Goal: Task Accomplishment & Management: Complete application form

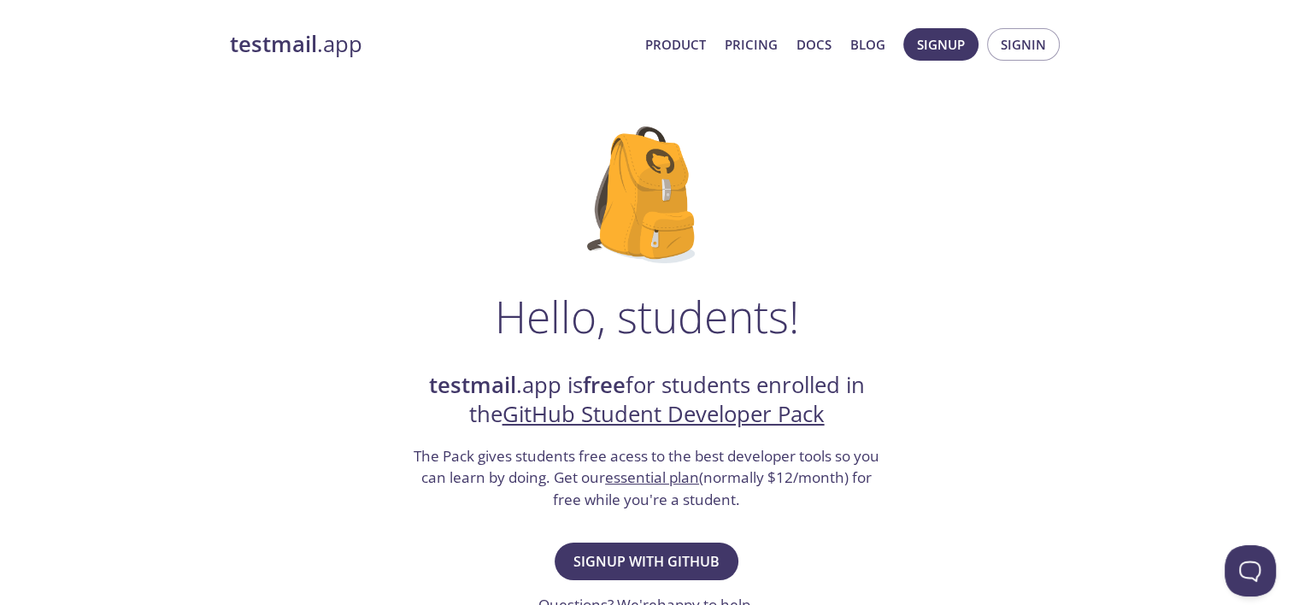
click at [684, 388] on h2 "testmail .app is free for students enrolled in the GitHub Student Developer Pack" at bounding box center [647, 400] width 470 height 59
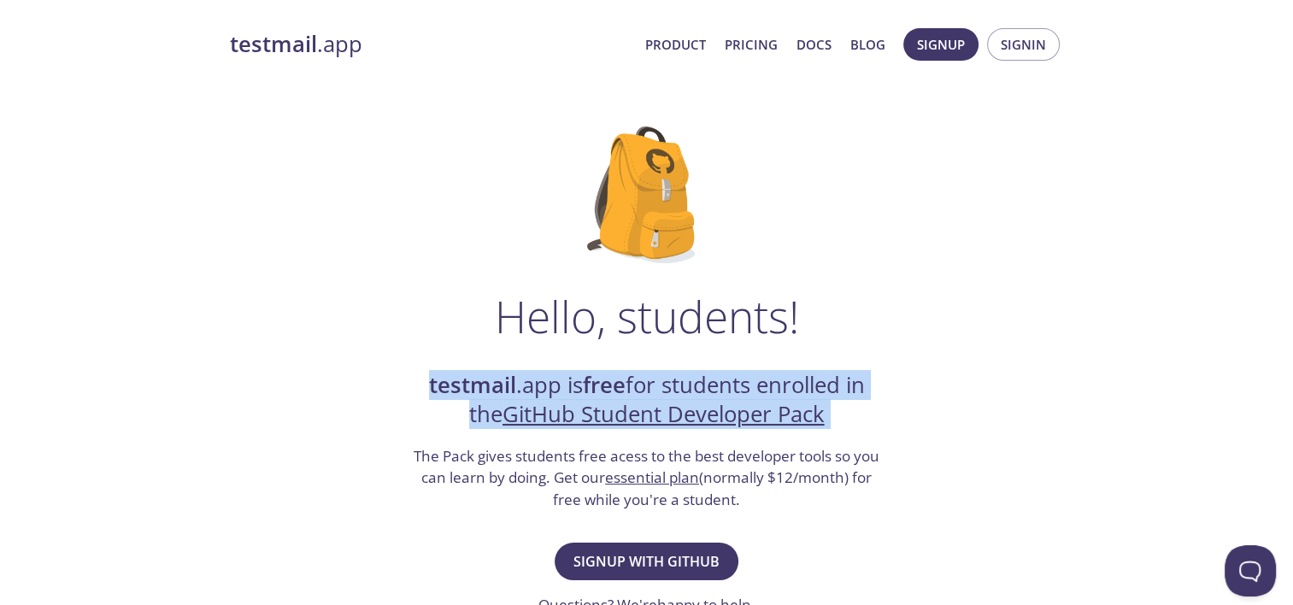
click at [684, 388] on h2 "testmail .app is free for students enrolled in the GitHub Student Developer Pack" at bounding box center [647, 400] width 470 height 59
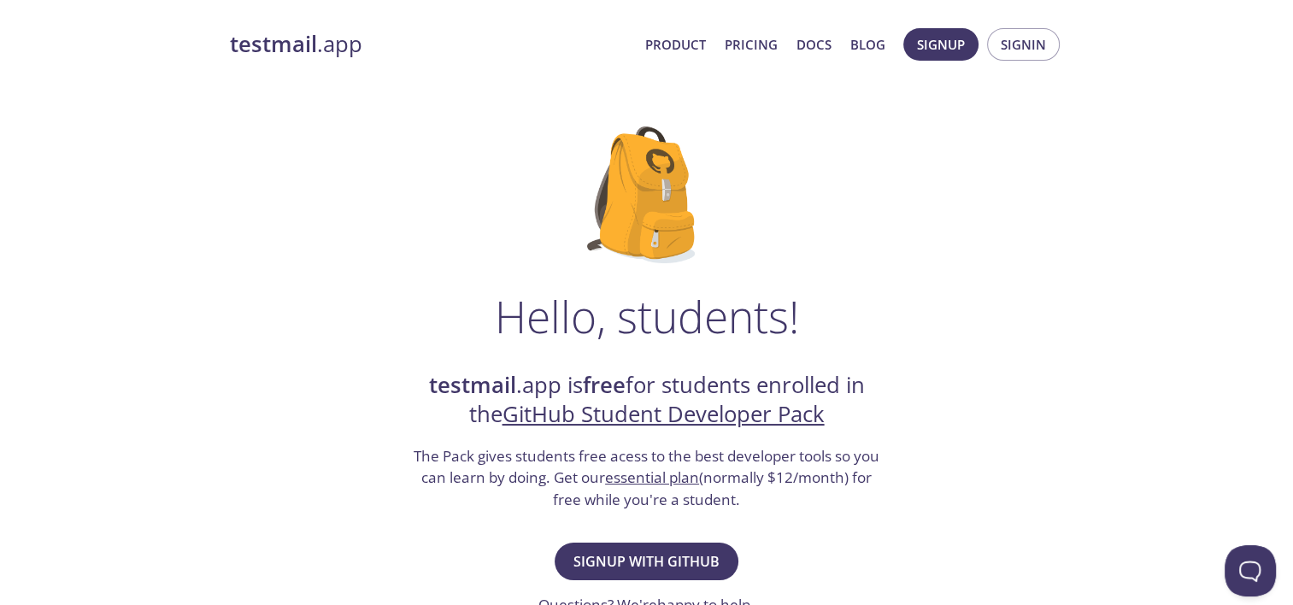
click at [630, 457] on h3 "The Pack gives students free acess to the best developer tools so you can learn…" at bounding box center [647, 478] width 470 height 66
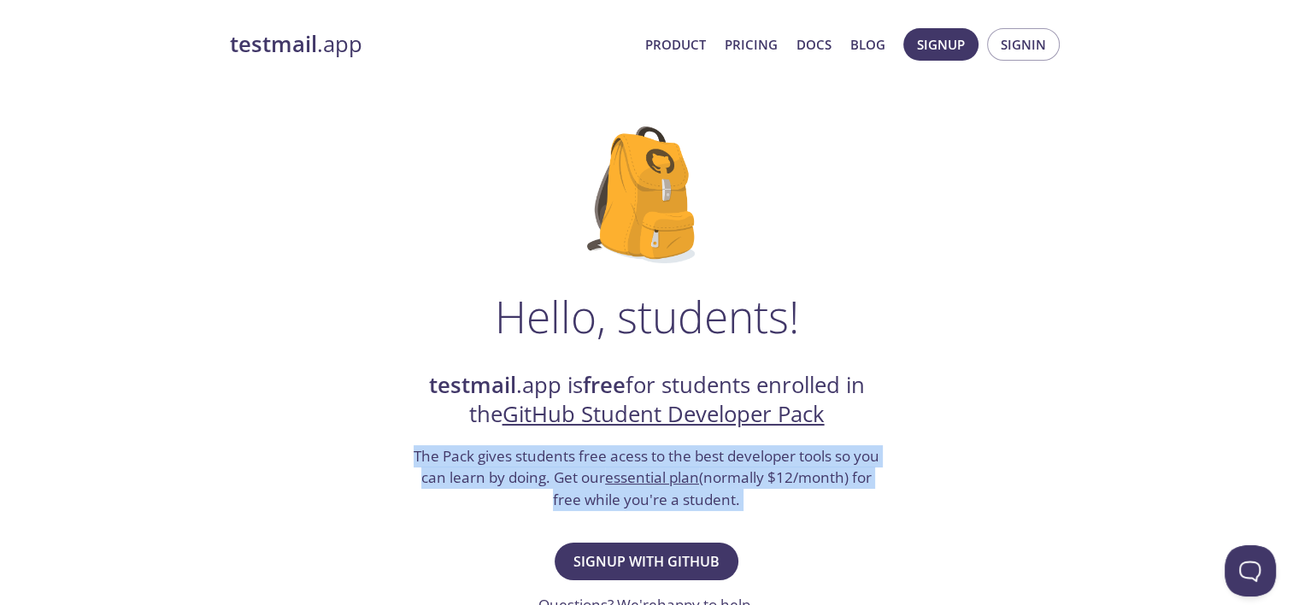
click at [630, 457] on h3 "The Pack gives students free acess to the best developer tools so you can learn…" at bounding box center [647, 478] width 470 height 66
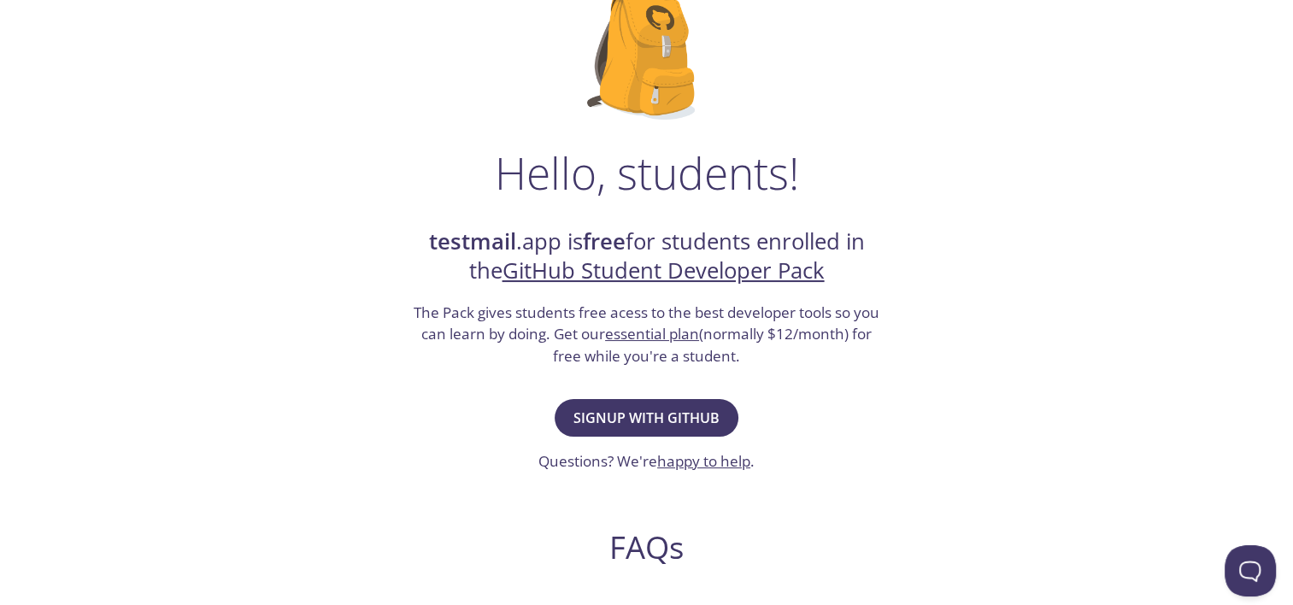
scroll to position [146, 0]
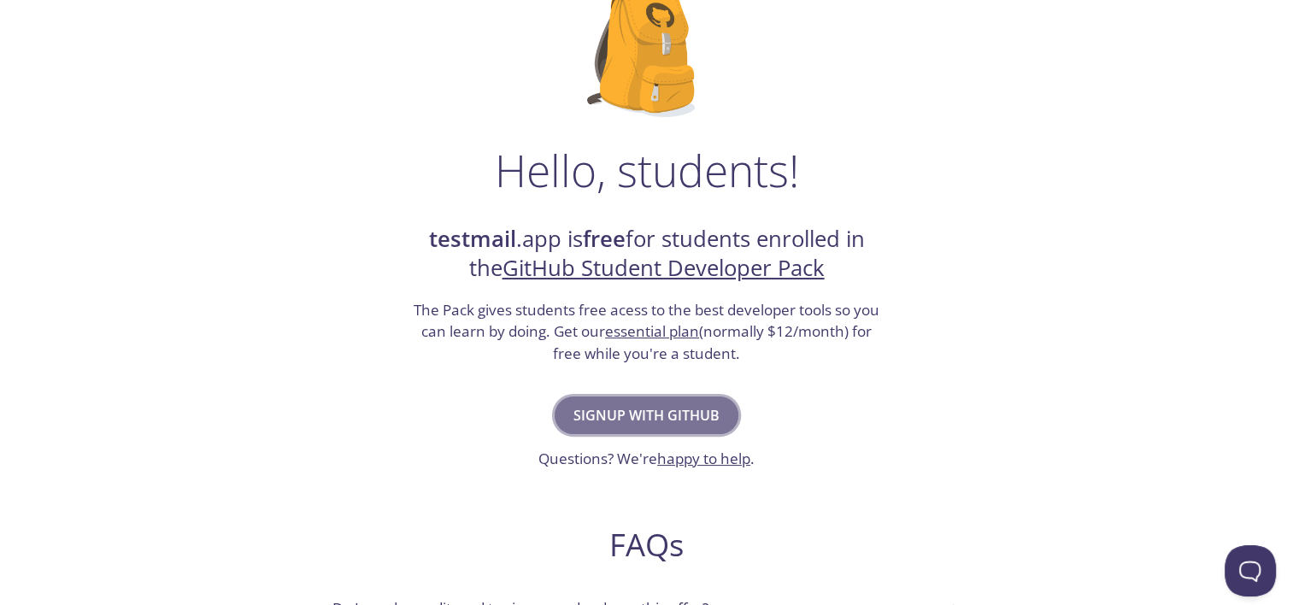
click at [625, 403] on span "Signup with GitHub" at bounding box center [646, 415] width 146 height 24
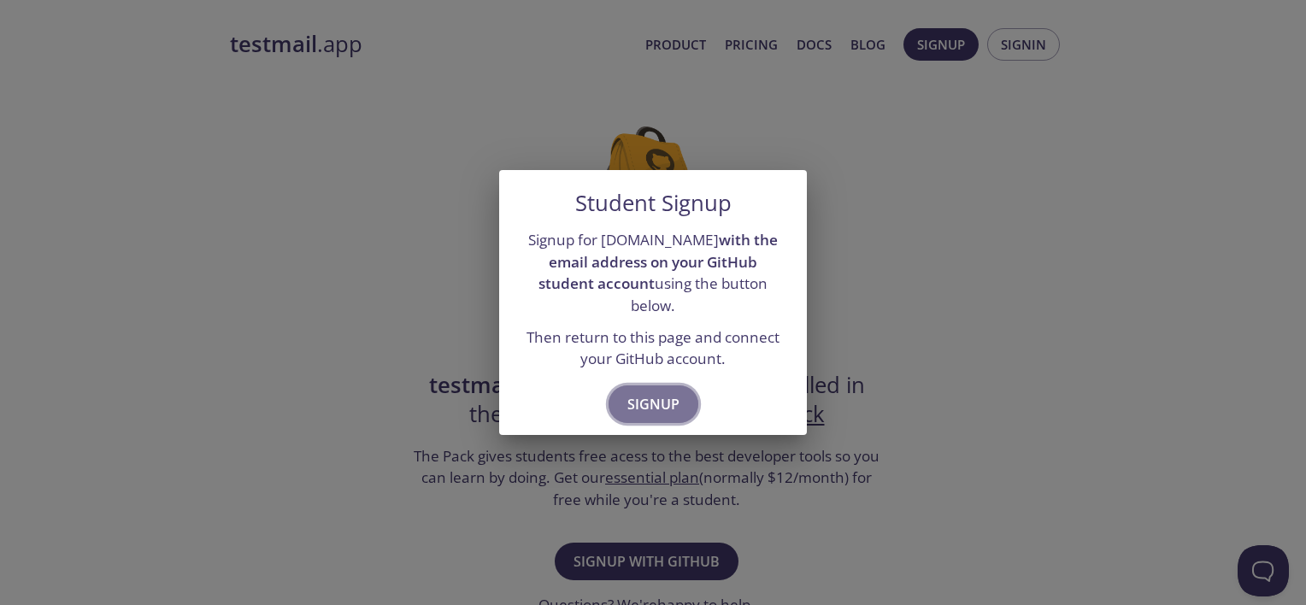
click at [654, 392] on span "Signup" at bounding box center [653, 404] width 52 height 24
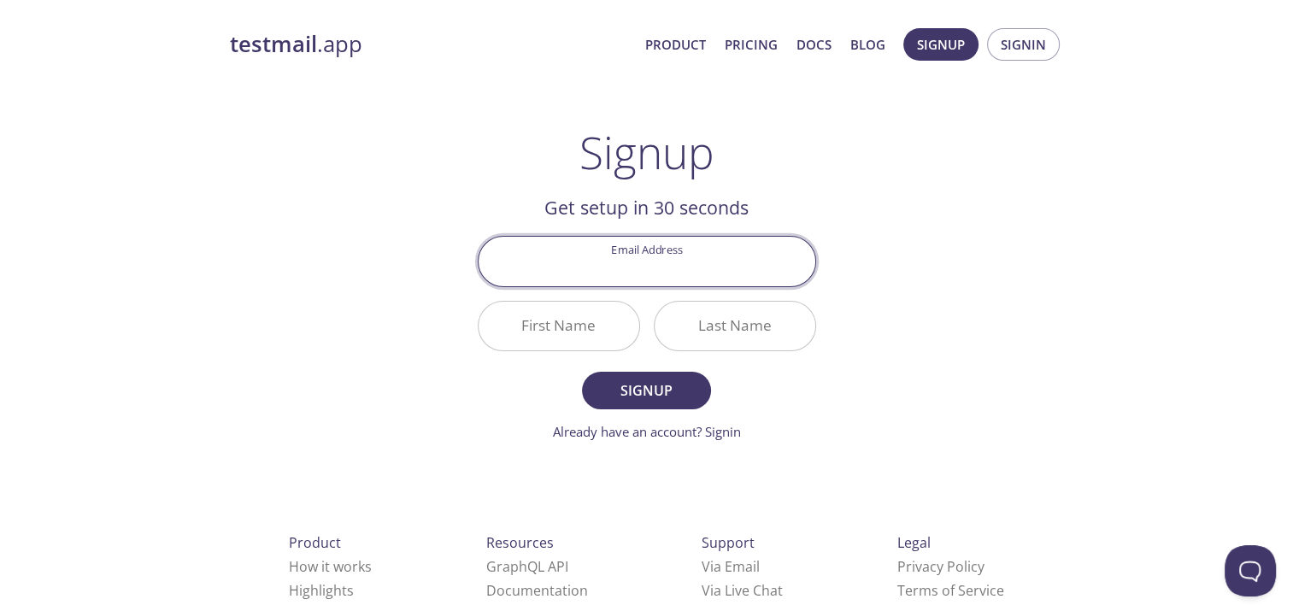
click at [666, 257] on input "Email Address" at bounding box center [647, 261] width 337 height 49
type input "[EMAIL_ADDRESS][DOMAIN_NAME]"
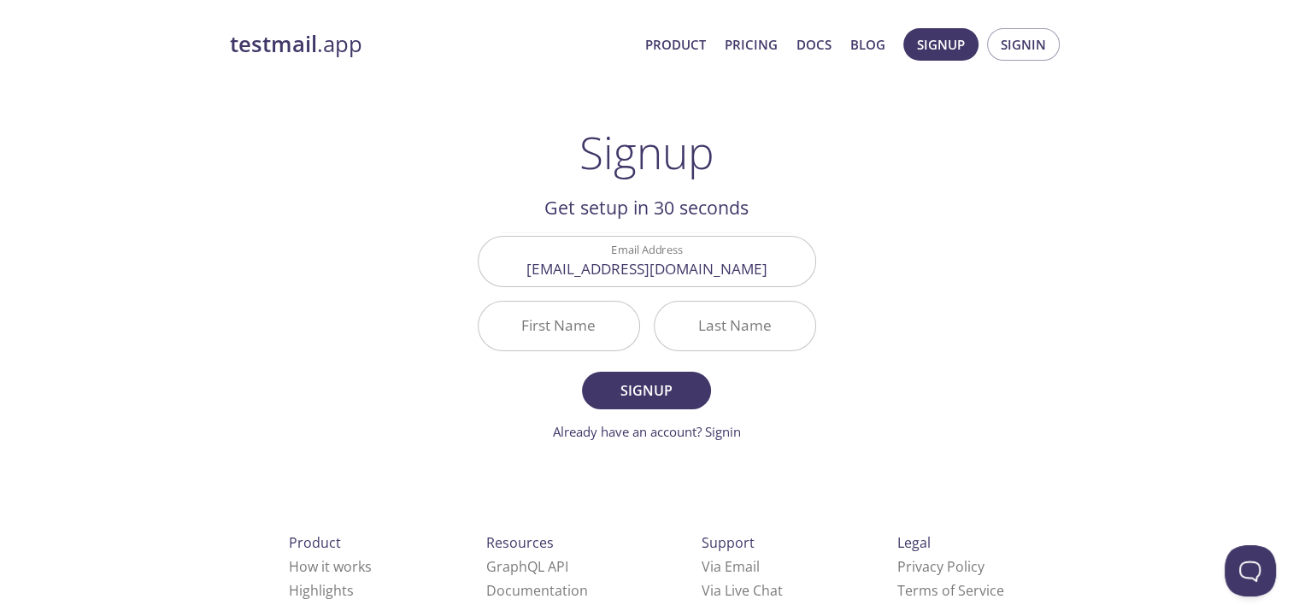
click at [874, 407] on div "testmail .app Product Pricing Docs Blog Signup Signin Signup Get setup in 30 se…" at bounding box center [646, 409] width 875 height 784
click at [636, 333] on input "First Name" at bounding box center [559, 326] width 161 height 49
type input "[PERSON_NAME]"
type input "Agarwal"
click at [633, 379] on span "Signup" at bounding box center [646, 391] width 91 height 24
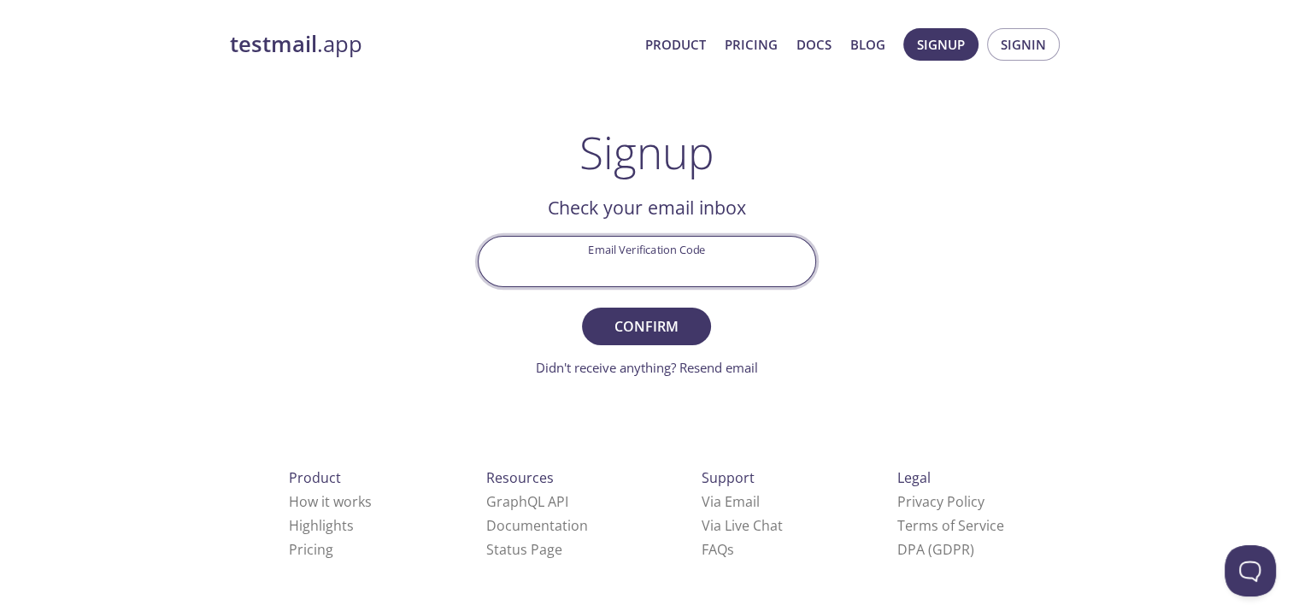
click at [632, 263] on input "Email Verification Code" at bounding box center [647, 261] width 337 height 49
click at [643, 279] on input "Email Verification Code" at bounding box center [647, 261] width 337 height 49
paste input "4JMDC3D"
type input "4JMDC3D"
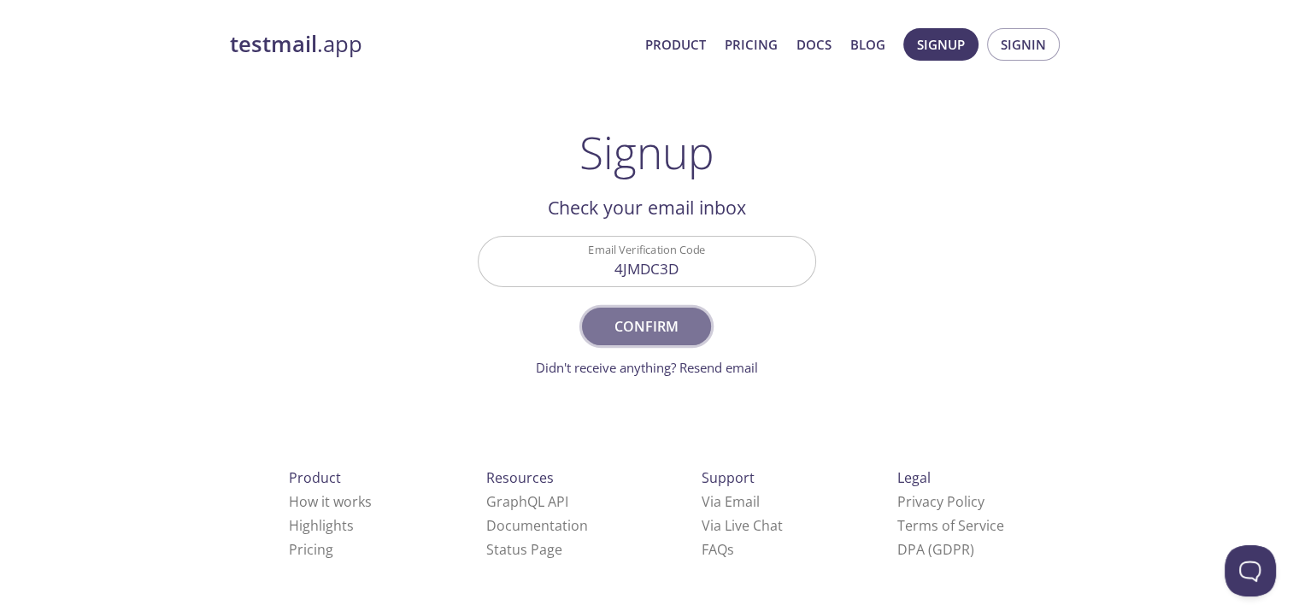
click at [644, 325] on span "Confirm" at bounding box center [646, 326] width 91 height 24
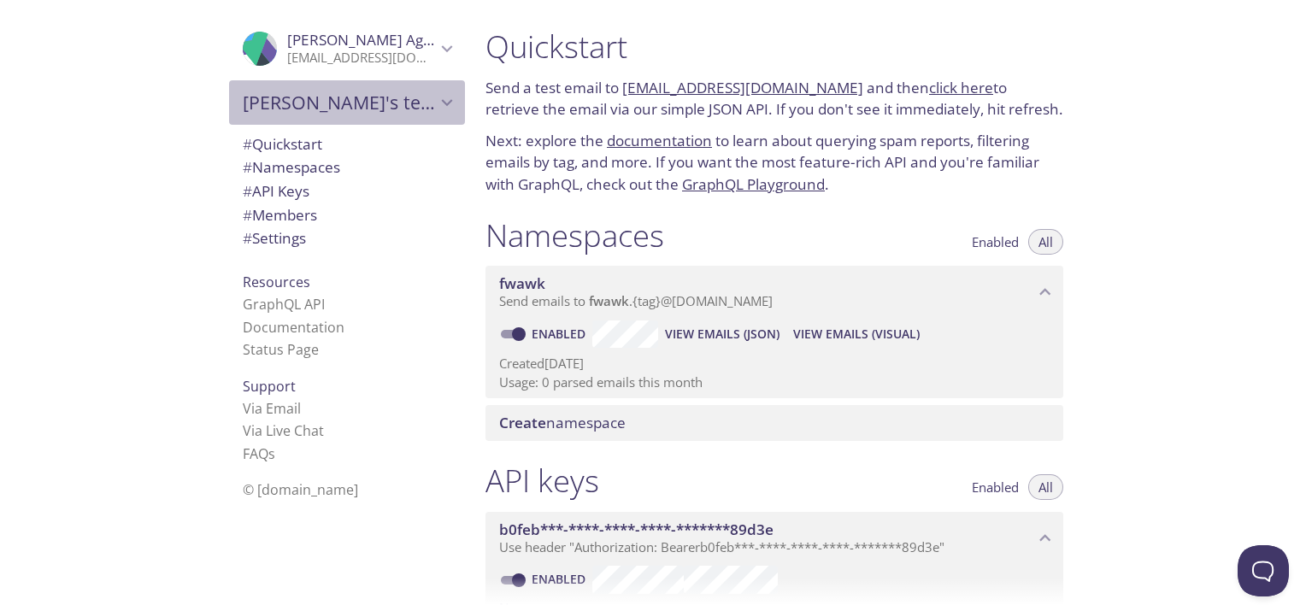
click at [379, 103] on span "[PERSON_NAME]'s team" at bounding box center [339, 103] width 193 height 24
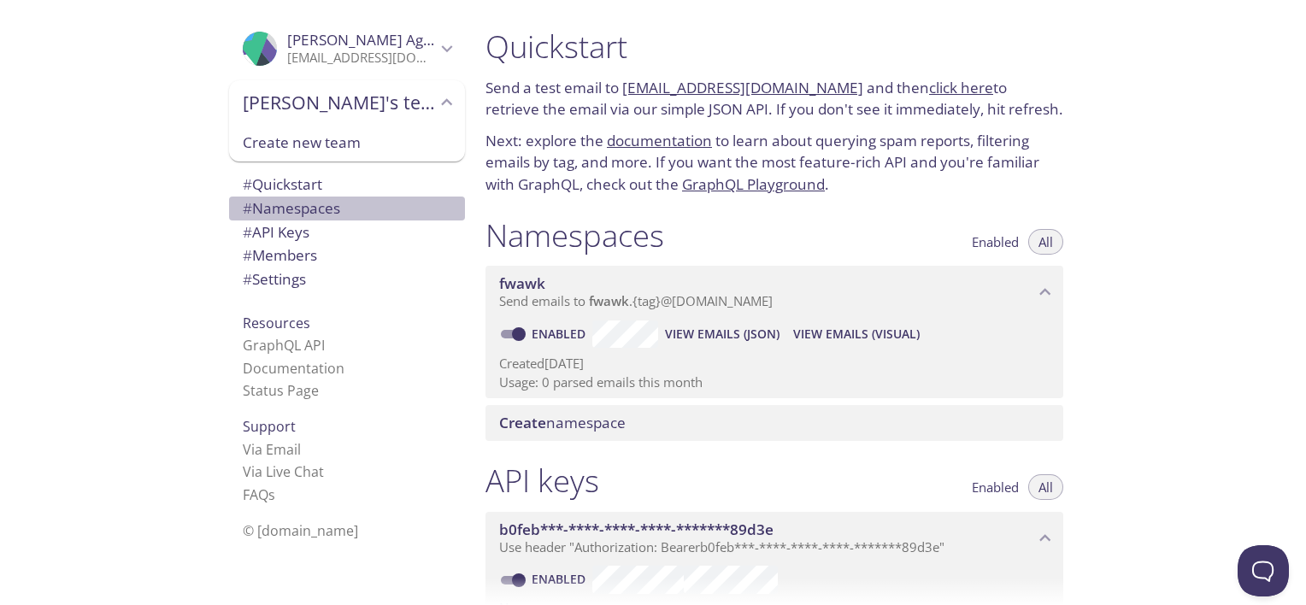
click at [294, 212] on span "# Namespaces" at bounding box center [291, 208] width 97 height 20
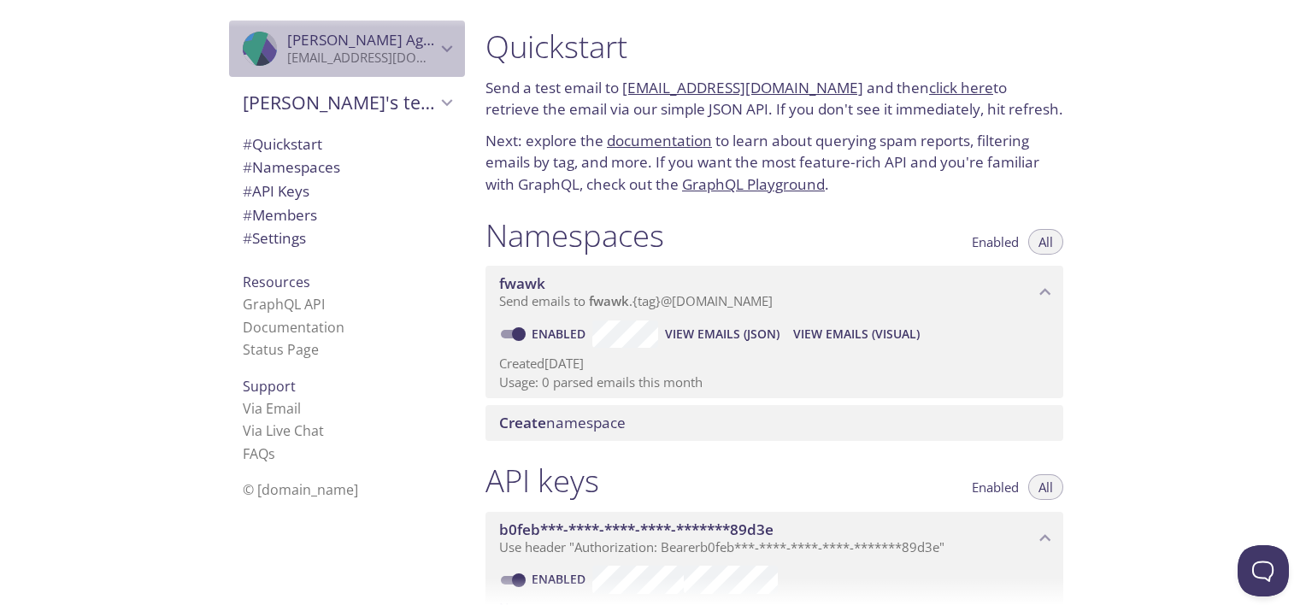
click at [399, 48] on span "[PERSON_NAME]" at bounding box center [361, 40] width 149 height 19
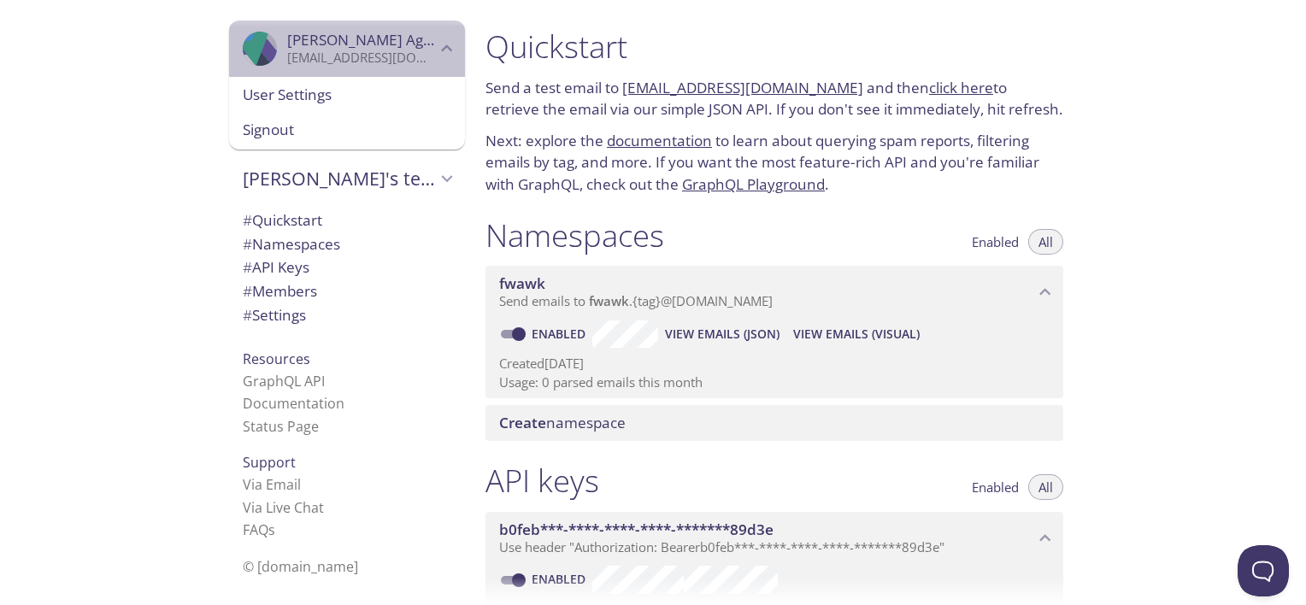
click at [399, 48] on span "[PERSON_NAME]" at bounding box center [361, 40] width 149 height 19
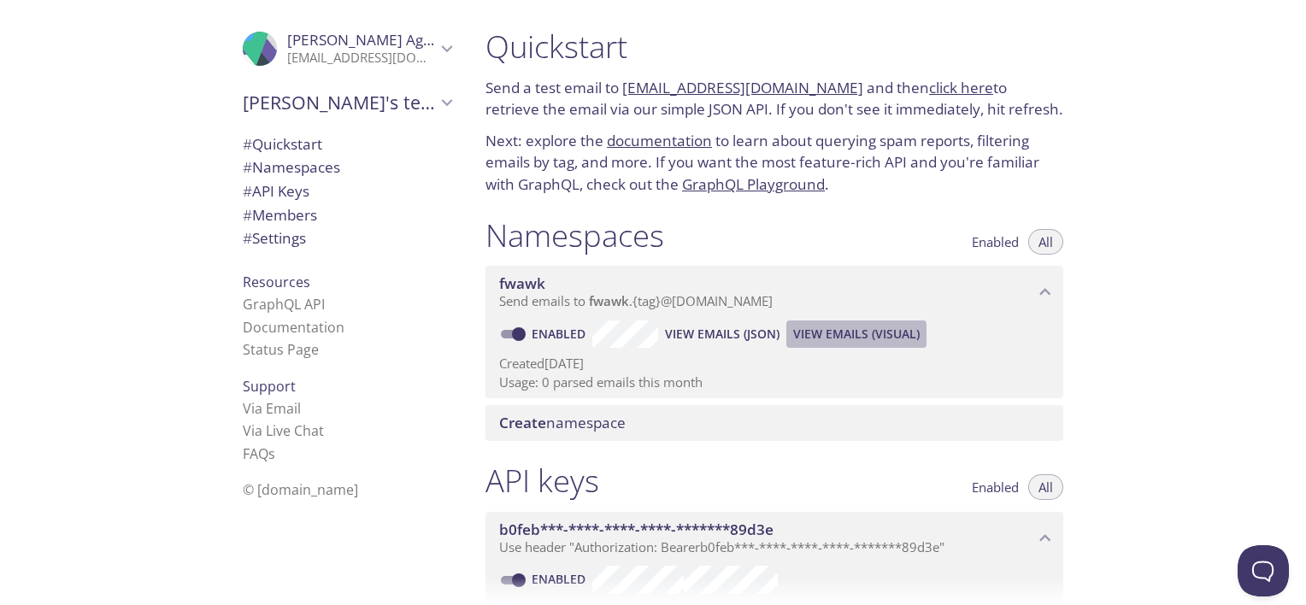
click at [825, 332] on span "View Emails (Visual)" at bounding box center [856, 334] width 126 height 21
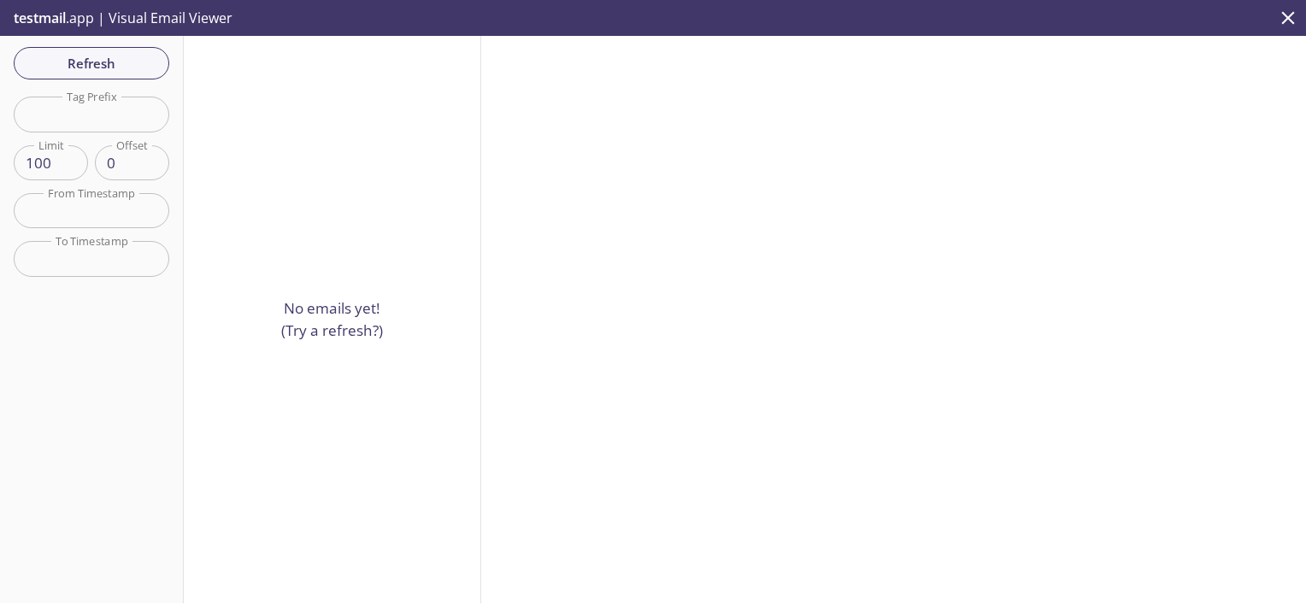
click at [311, 318] on p "No emails yet! (Try a refresh?)" at bounding box center [332, 319] width 102 height 44
click at [1275, 18] on button "close" at bounding box center [1288, 18] width 36 height 36
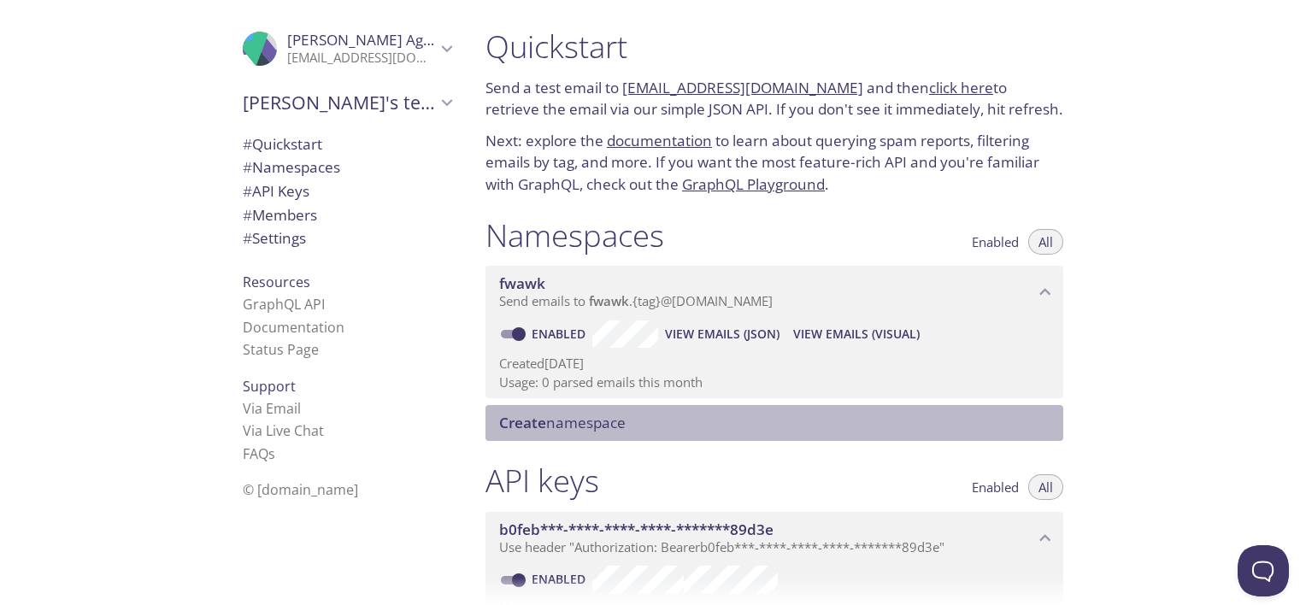
click at [579, 425] on span "Create namespace" at bounding box center [562, 423] width 126 height 20
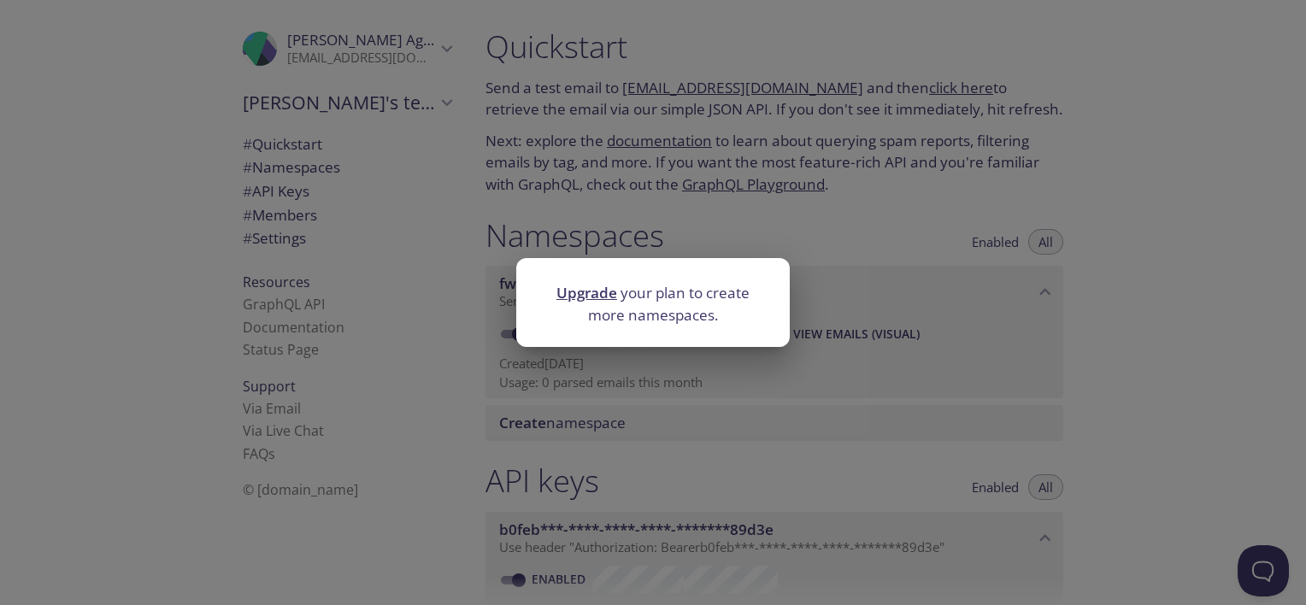
click at [646, 239] on div "Upgrade your plan to create more namespaces." at bounding box center [653, 302] width 1306 height 605
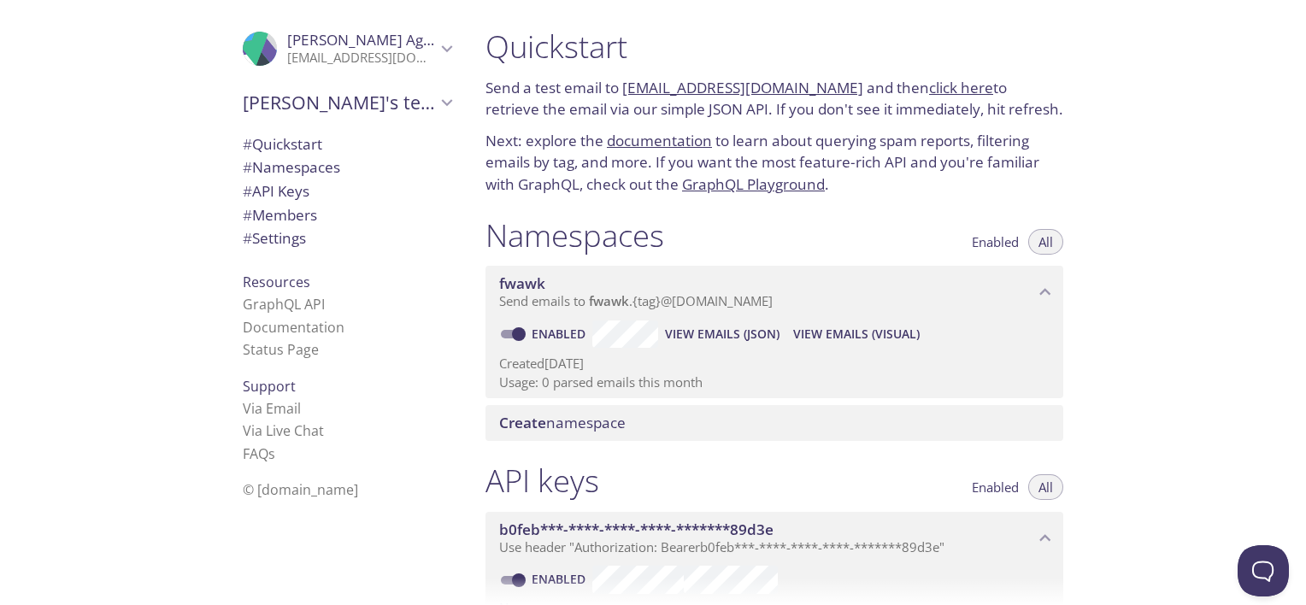
click at [531, 333] on link "Enabled" at bounding box center [560, 334] width 63 height 16
click at [531, 333] on input "Enabled" at bounding box center [519, 334] width 62 height 21
click at [523, 338] on input "Disabled" at bounding box center [505, 334] width 62 height 21
checkbox input "true"
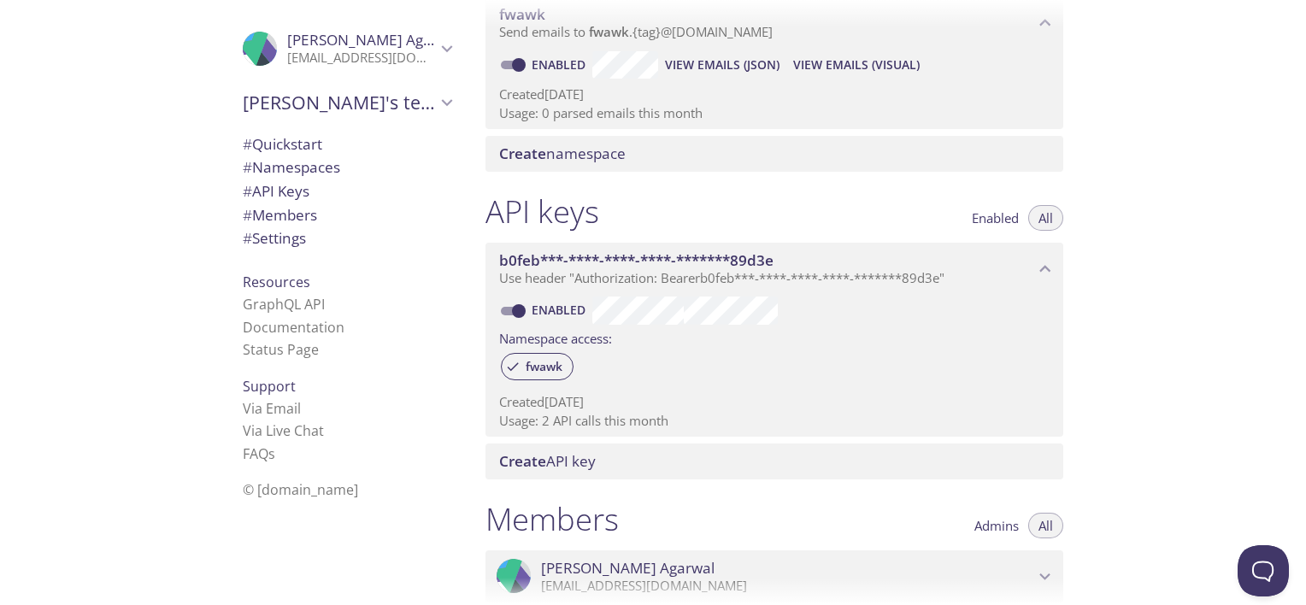
scroll to position [265, 0]
